Goal: Task Accomplishment & Management: Manage account settings

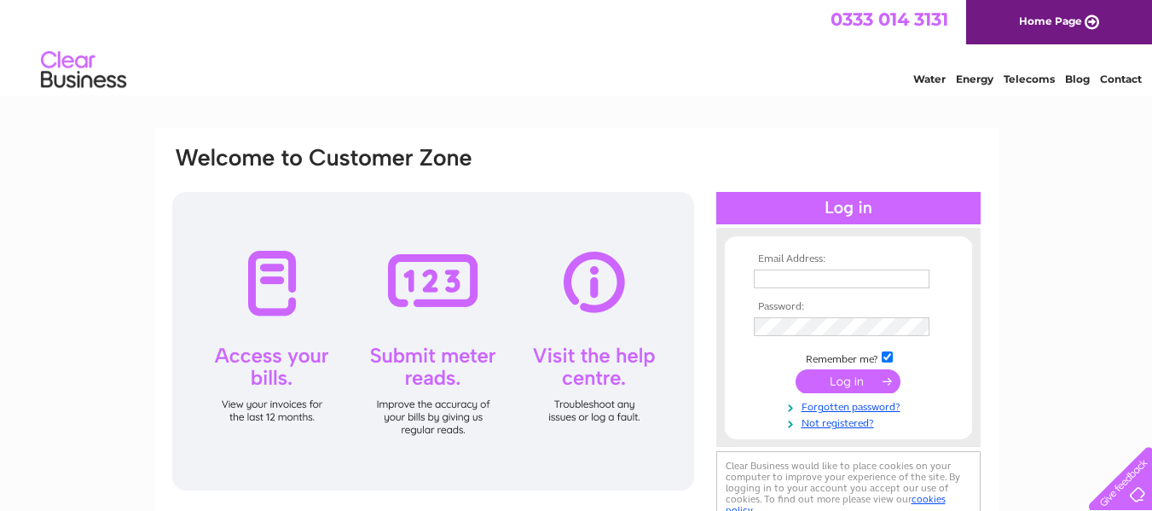
type input "[EMAIL_ADDRESS][DOMAIN_NAME]"
drag, startPoint x: 820, startPoint y: 373, endPoint x: 829, endPoint y: 375, distance: 8.9
click at [820, 373] on input "submit" at bounding box center [848, 381] width 105 height 24
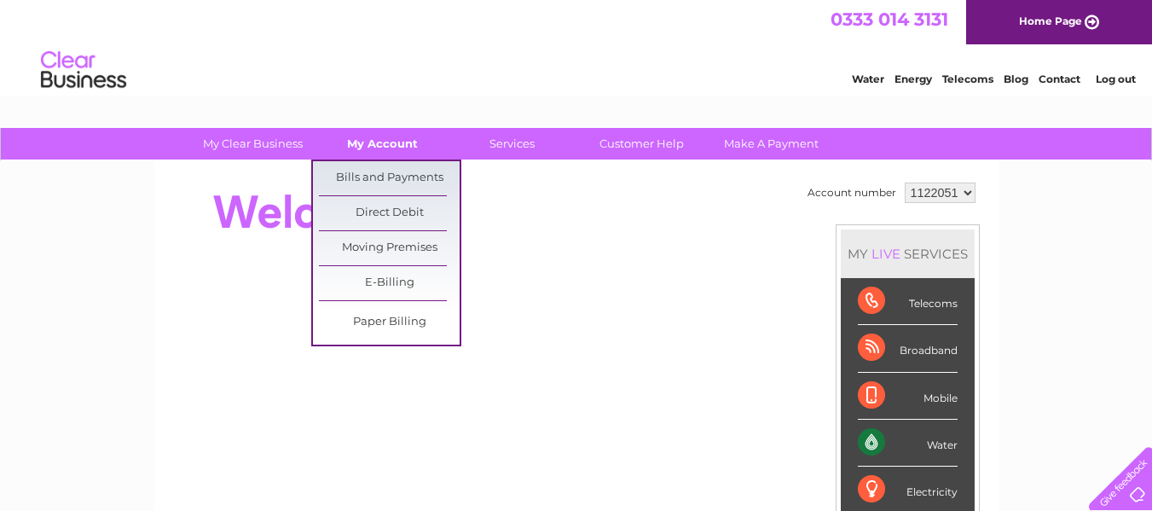
click at [401, 148] on link "My Account" at bounding box center [382, 144] width 141 height 32
click at [390, 180] on link "Bills and Payments" at bounding box center [389, 178] width 141 height 34
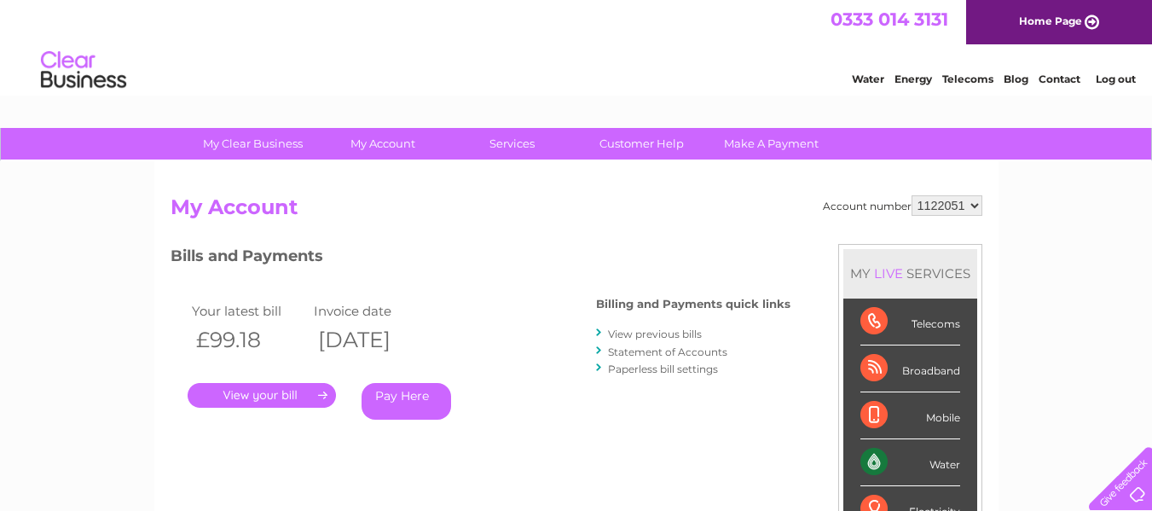
click at [286, 397] on link "." at bounding box center [262, 395] width 148 height 25
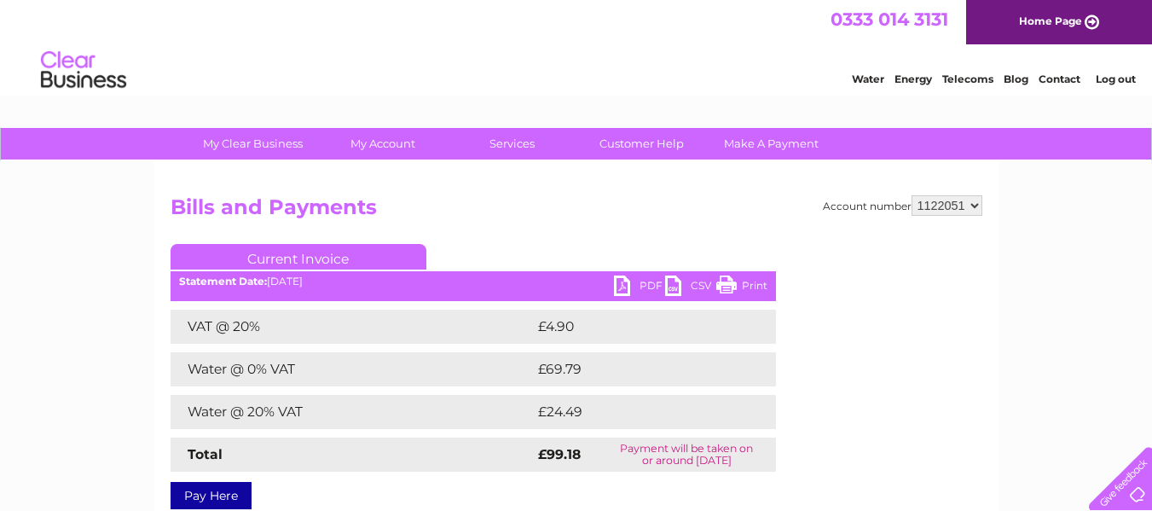
click at [625, 282] on link "PDF" at bounding box center [639, 287] width 51 height 25
